Goal: Find specific page/section: Find specific page/section

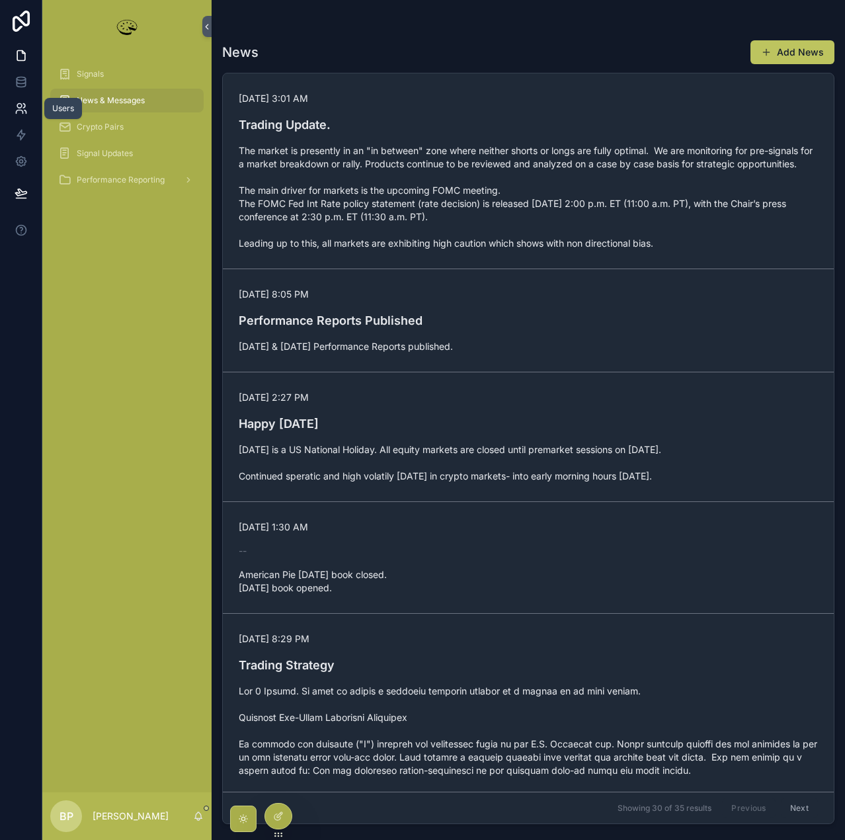
click at [15, 105] on icon at bounding box center [21, 108] width 13 height 13
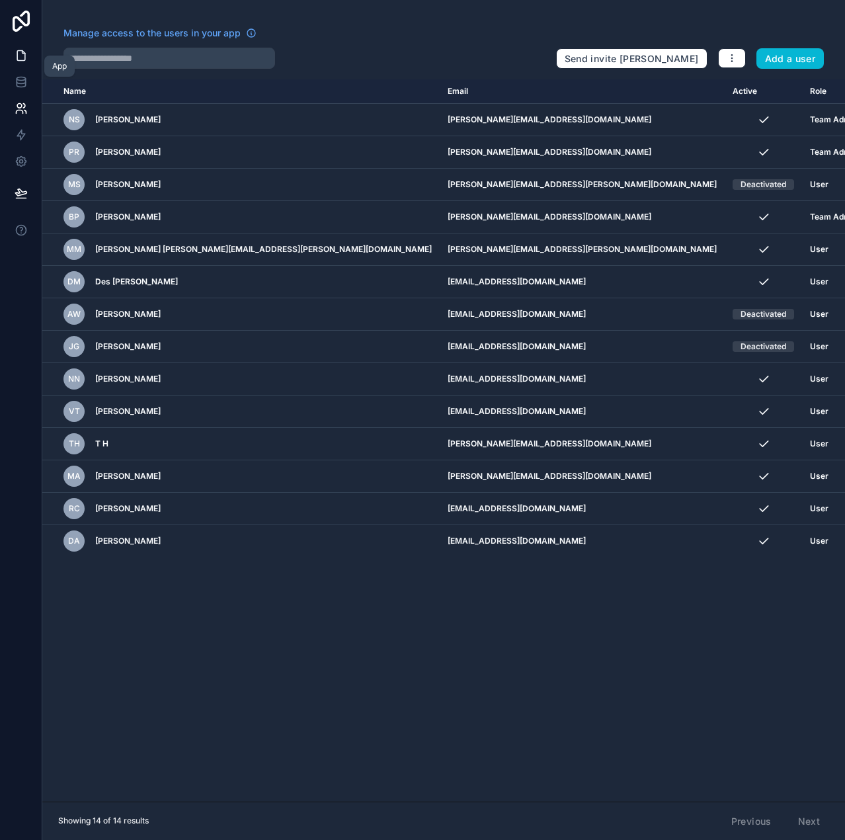
click at [24, 58] on icon at bounding box center [21, 55] width 13 height 13
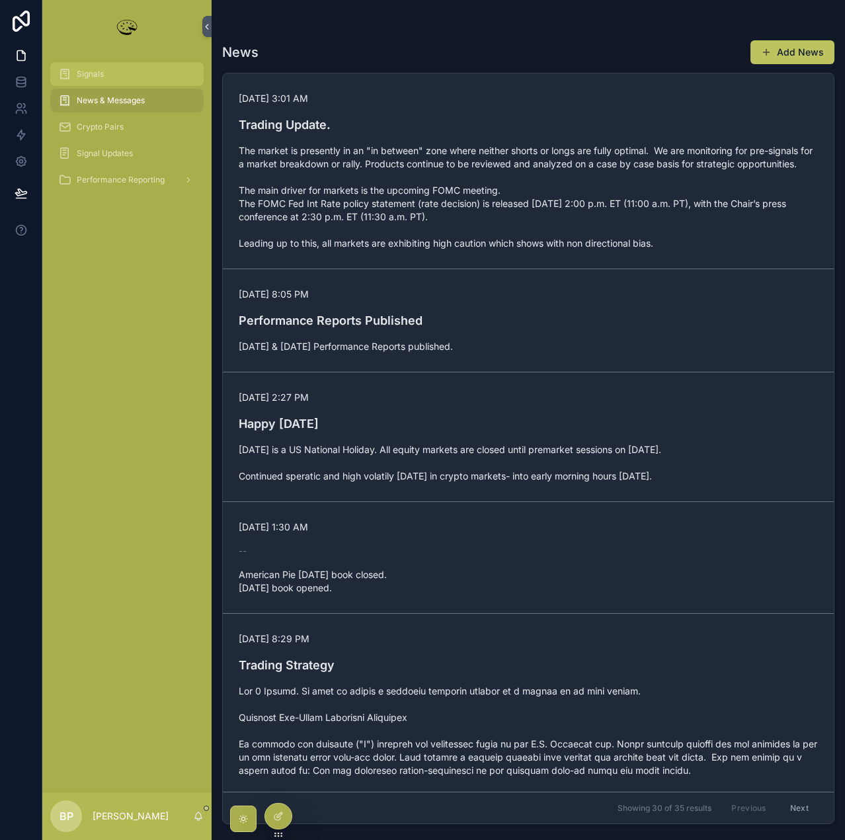
click at [87, 74] on span "Signals" at bounding box center [90, 74] width 27 height 11
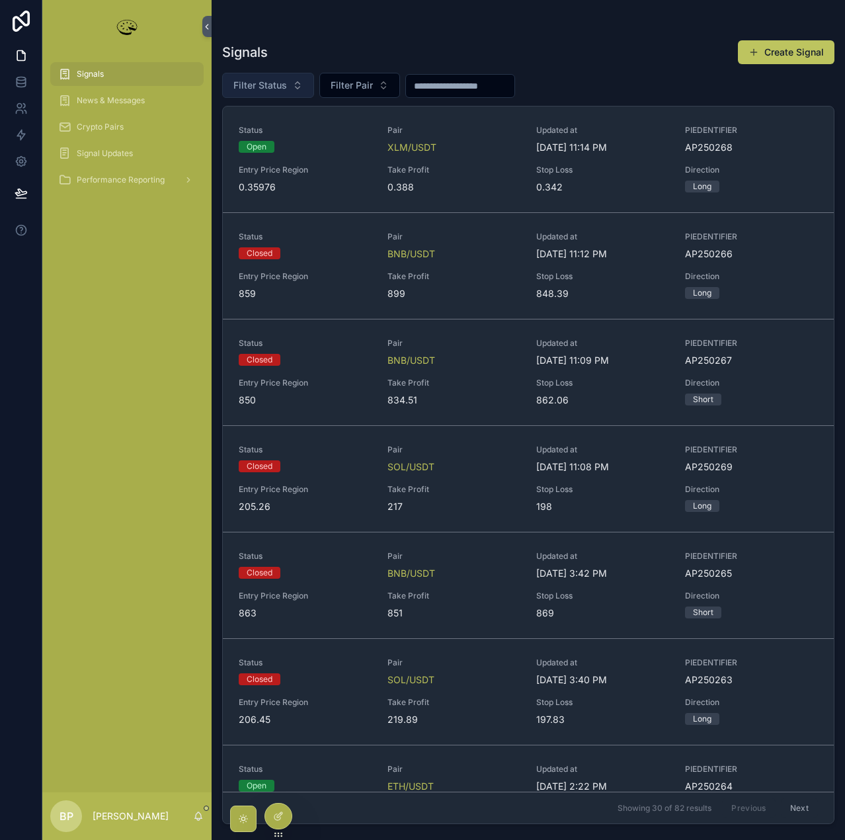
click at [258, 86] on span "Filter Status" at bounding box center [261, 85] width 54 height 13
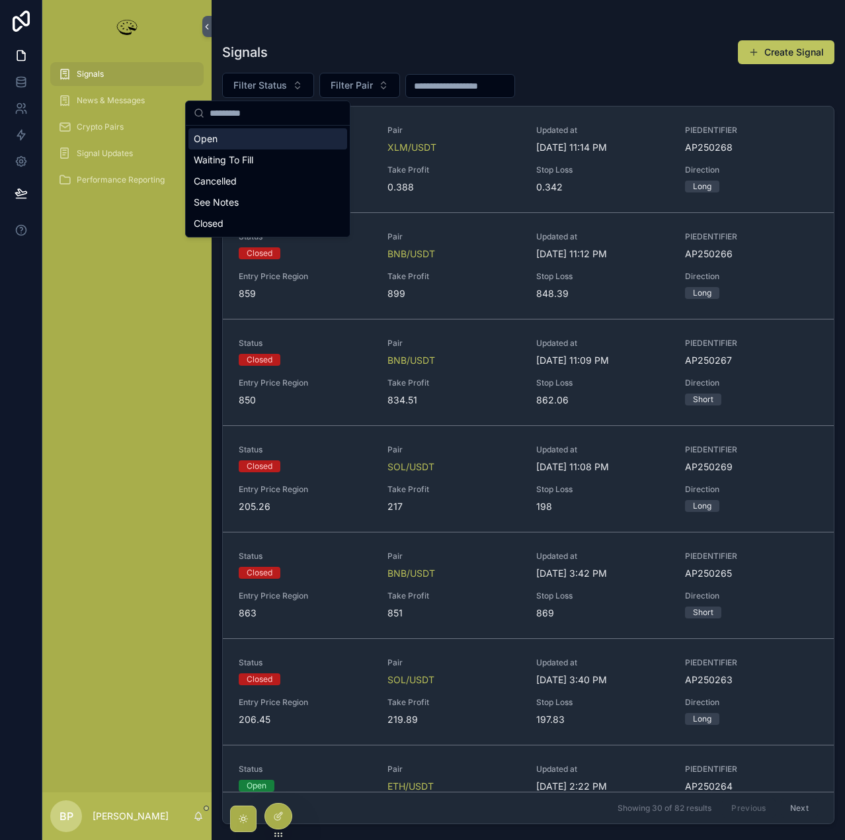
click at [230, 142] on div "Open" at bounding box center [268, 138] width 159 height 21
